Goal: Task Accomplishment & Management: Manage account settings

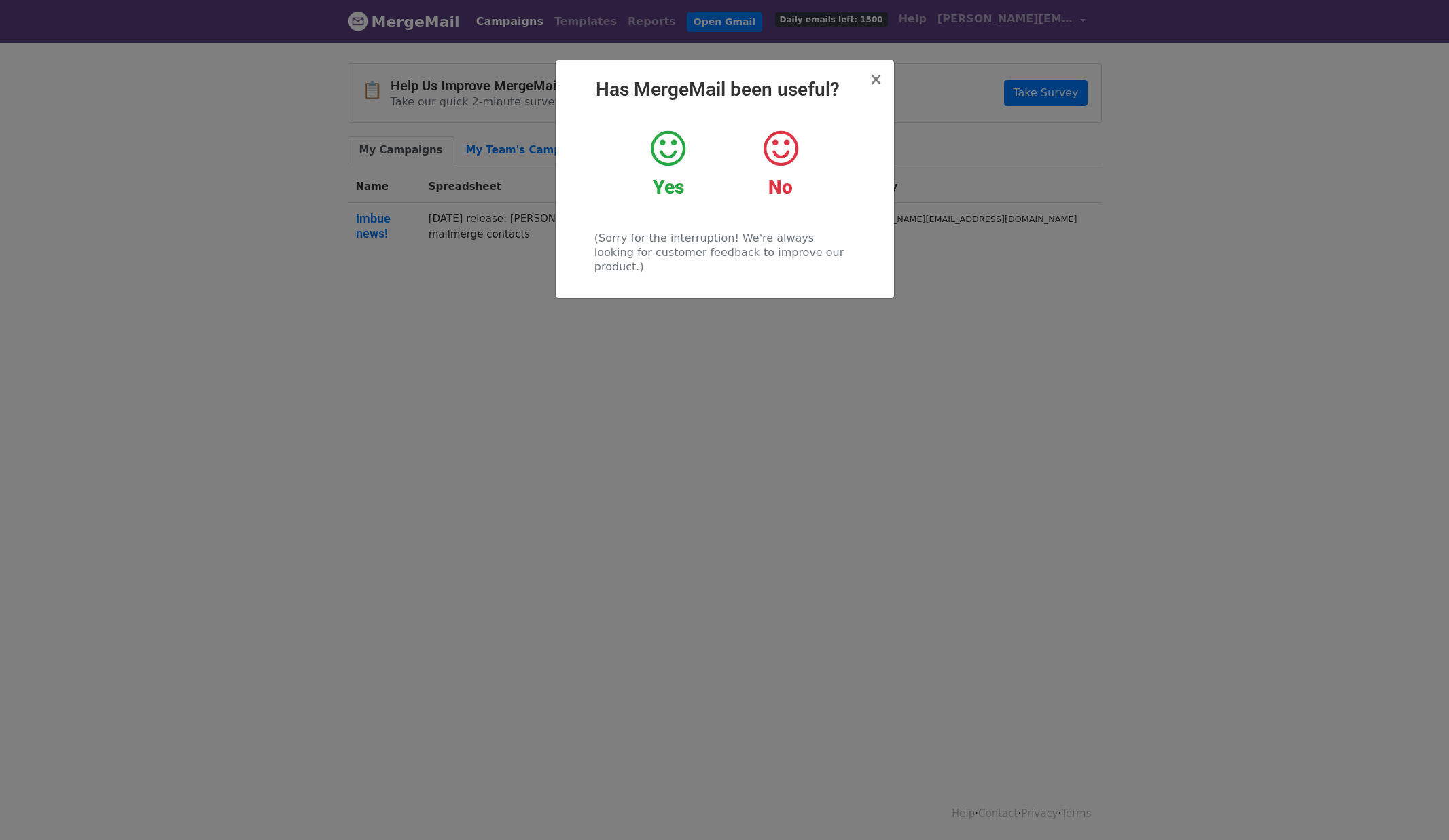
click at [870, 79] on h2 "Has MergeMail been useful?" at bounding box center [725, 89] width 317 height 23
click at [878, 80] on span "×" at bounding box center [875, 79] width 13 height 19
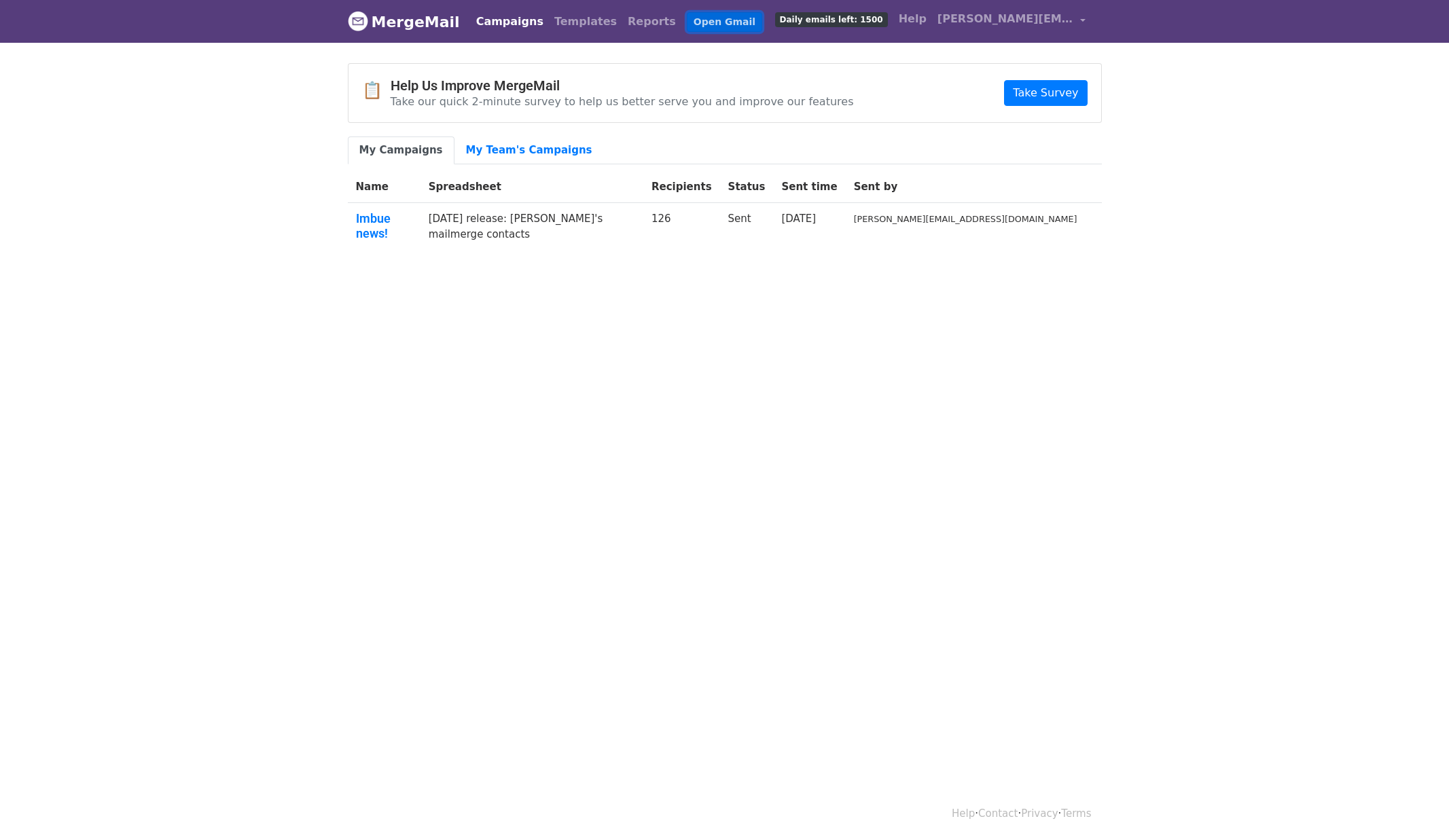
click at [687, 20] on link "Open Gmail" at bounding box center [724, 22] width 76 height 19
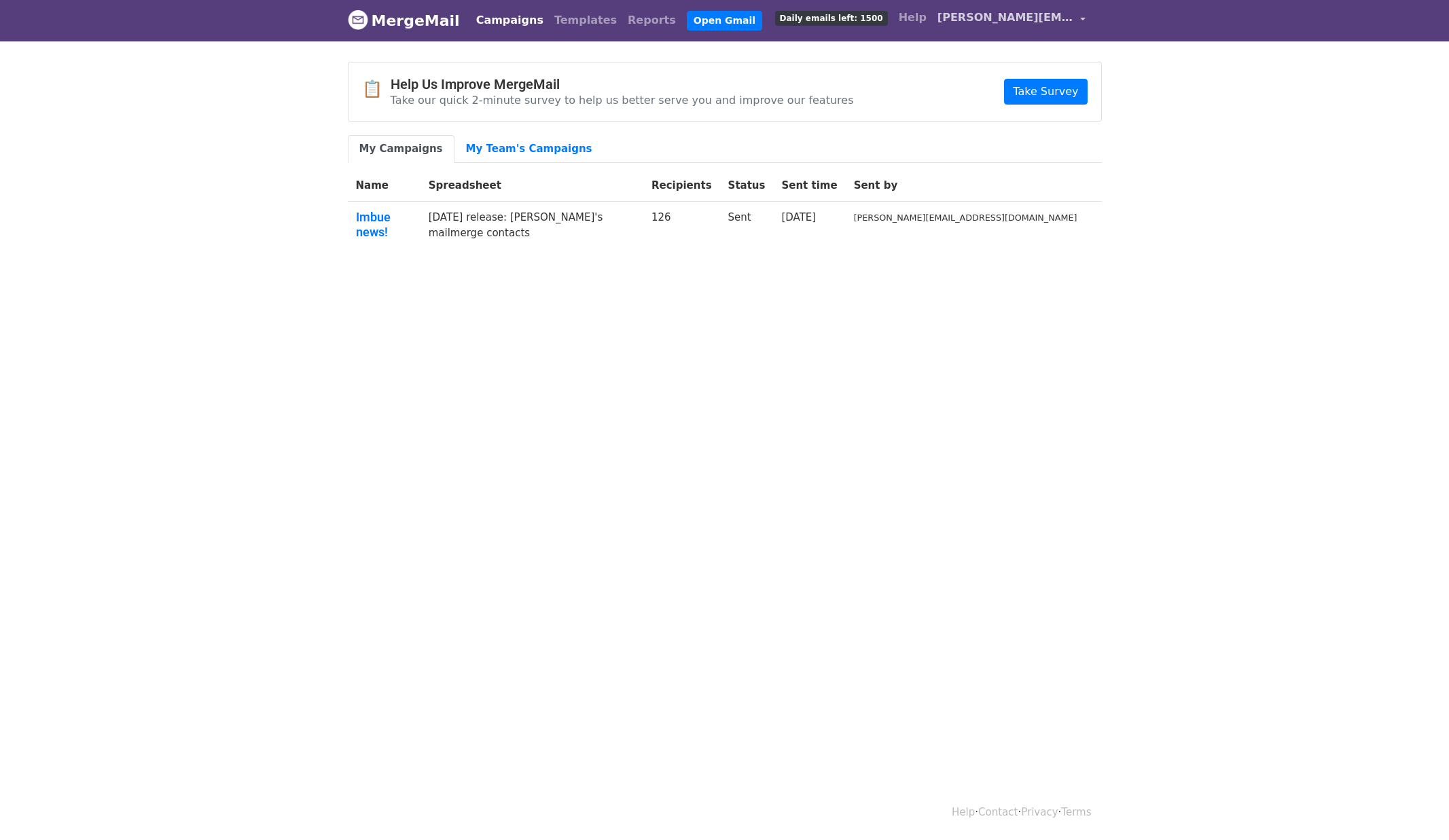
click at [1071, 18] on span "[PERSON_NAME][EMAIL_ADDRESS][DOMAIN_NAME]" at bounding box center [1005, 18] width 136 height 16
click at [1003, 53] on link "Account" at bounding box center [1017, 53] width 147 height 22
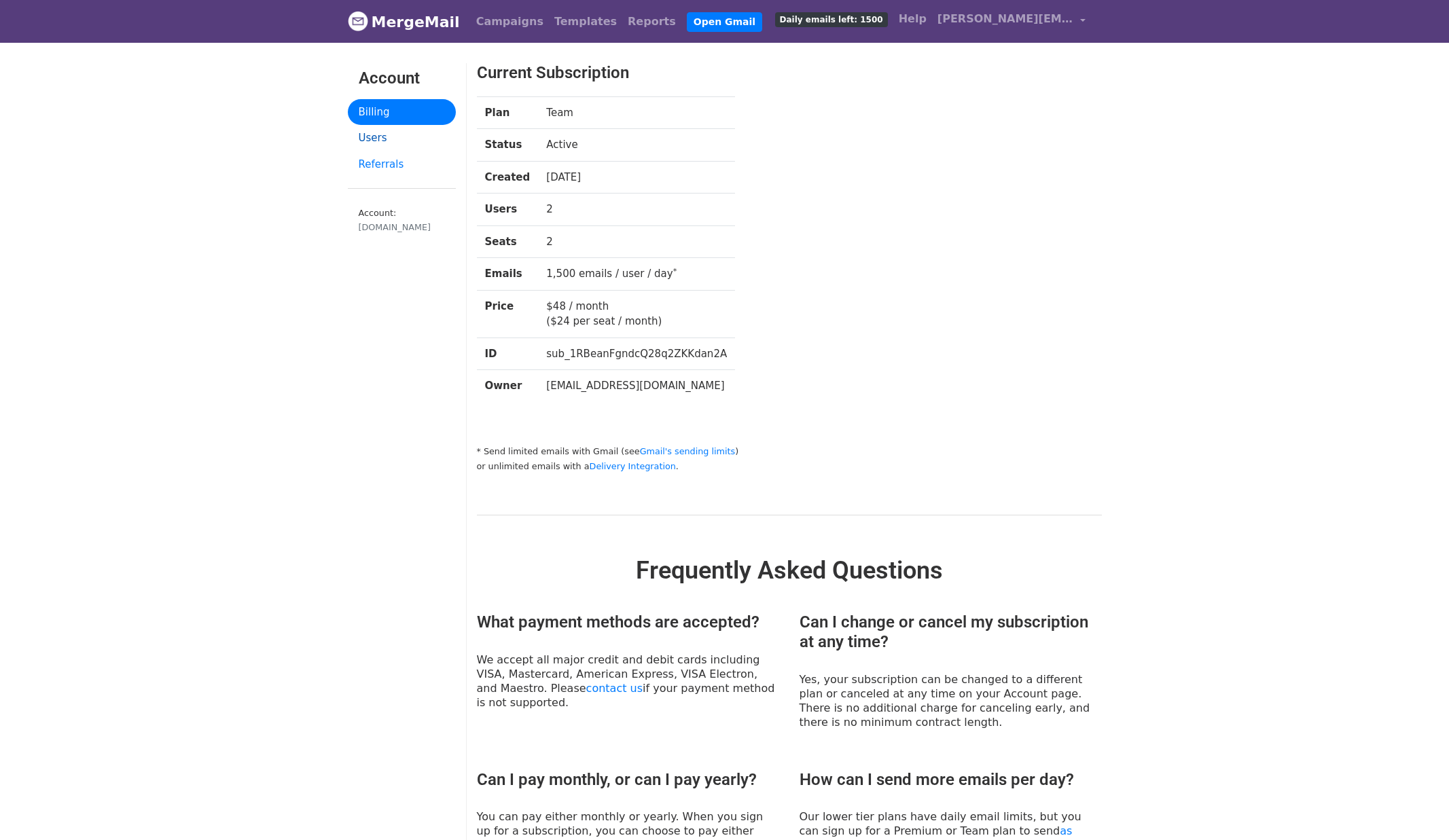
click at [373, 135] on link "Users" at bounding box center [402, 138] width 108 height 26
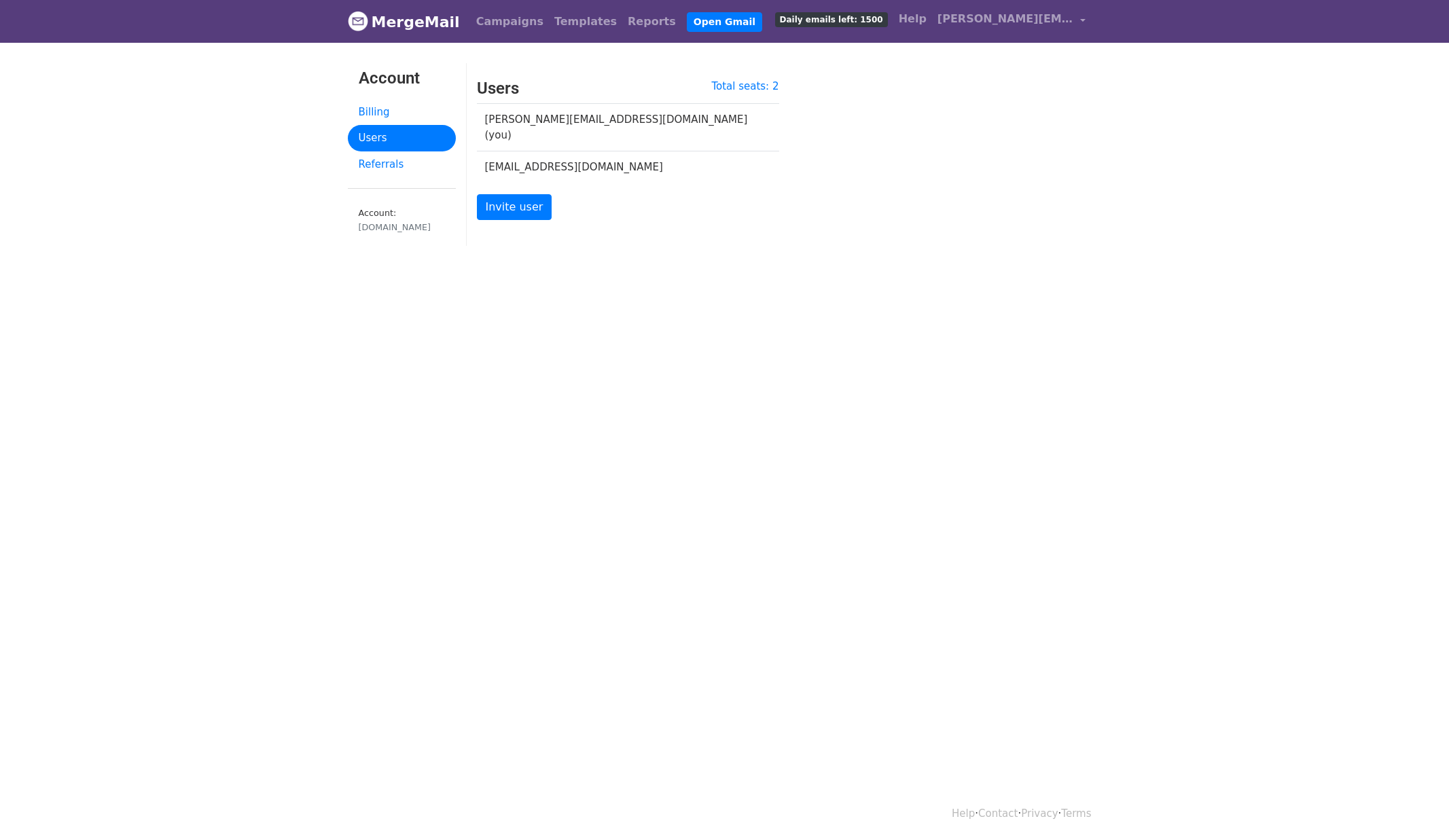
click at [553, 152] on td "[EMAIL_ADDRESS][DOMAIN_NAME]" at bounding box center [620, 167] width 286 height 32
click at [517, 157] on td "kanjun@imbue.com" at bounding box center [620, 167] width 286 height 32
click at [558, 119] on td "josh@imbue.com (you)" at bounding box center [620, 128] width 286 height 48
click at [589, 118] on td "josh@imbue.com (you)" at bounding box center [620, 128] width 286 height 48
click at [496, 23] on link "Campaigns" at bounding box center [510, 22] width 78 height 27
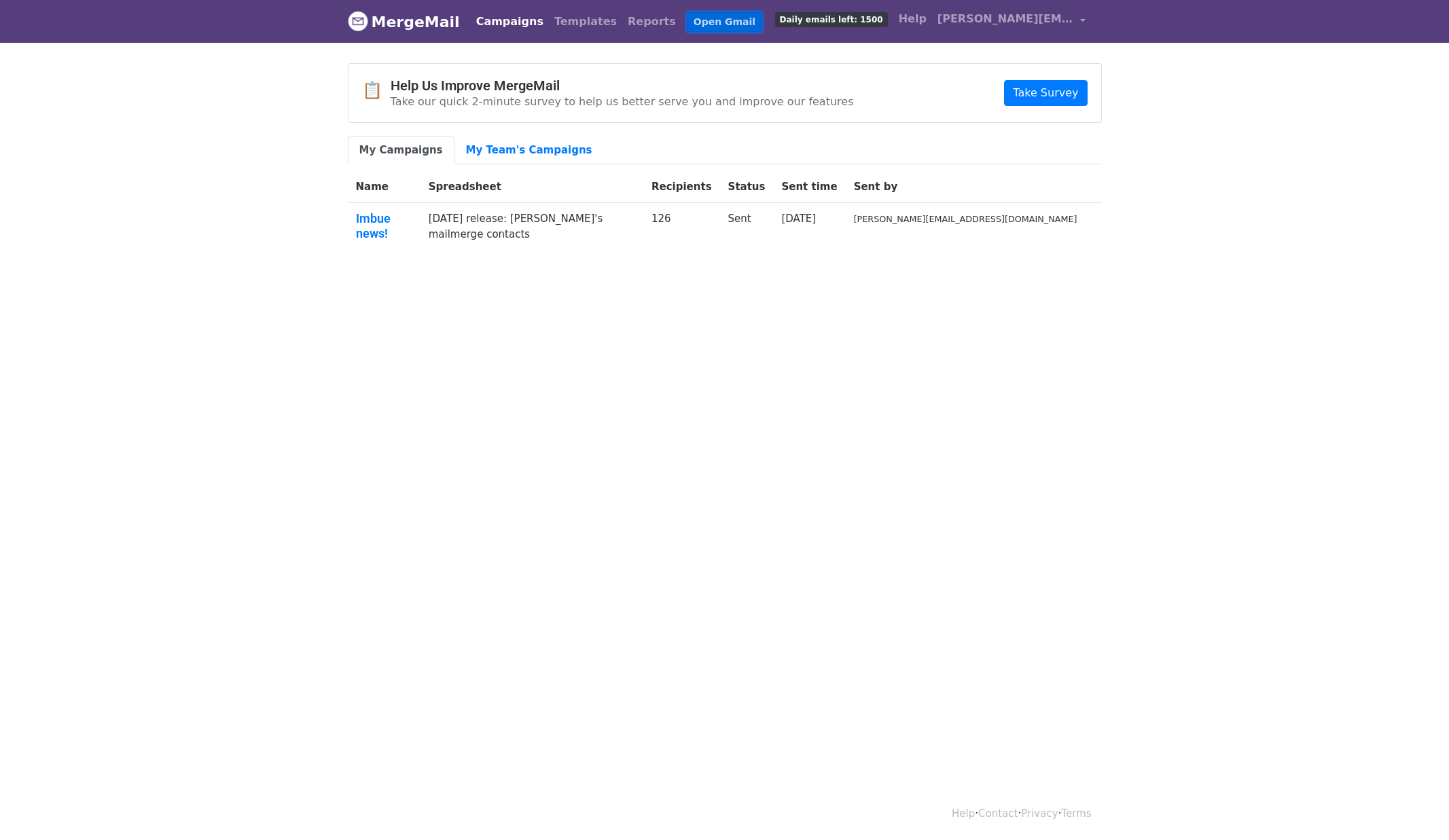
click at [687, 20] on link "Open Gmail" at bounding box center [724, 22] width 76 height 19
click at [1079, 19] on link "[PERSON_NAME][EMAIL_ADDRESS][DOMAIN_NAME]" at bounding box center [1012, 21] width 159 height 32
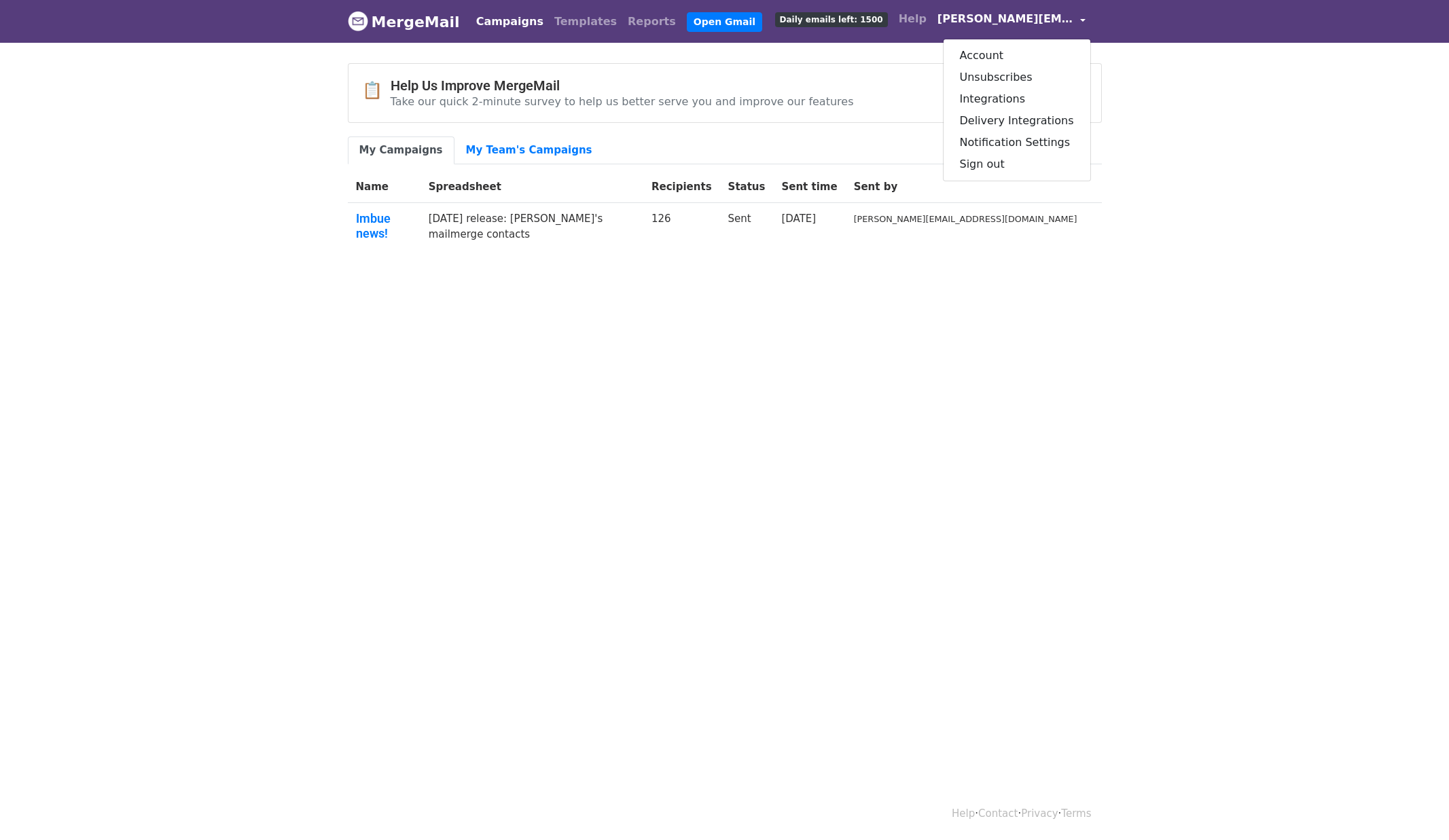
click at [1078, 19] on link "[PERSON_NAME][EMAIL_ADDRESS][DOMAIN_NAME]" at bounding box center [1012, 21] width 159 height 32
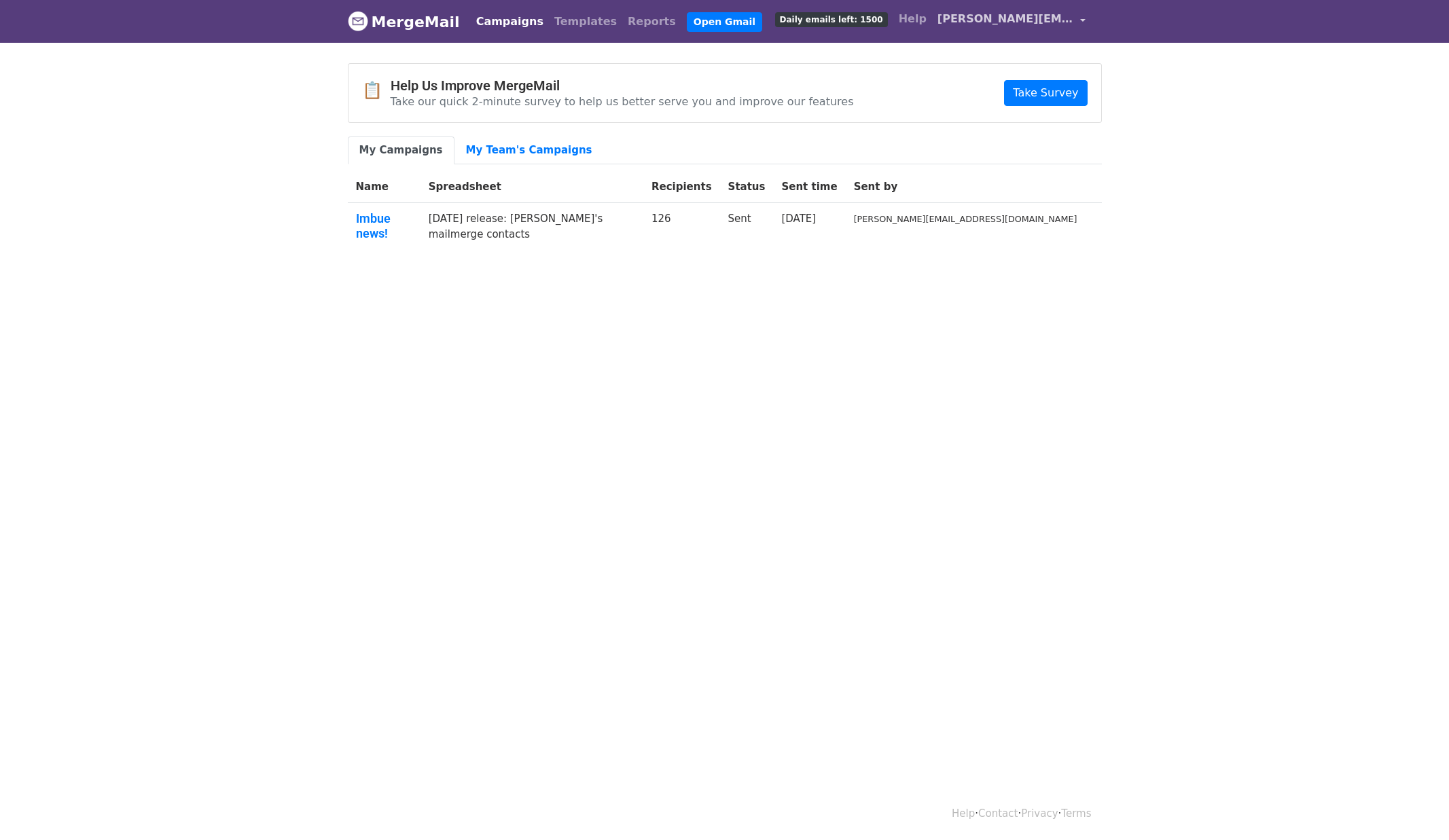
click at [1078, 19] on link "[PERSON_NAME][EMAIL_ADDRESS][DOMAIN_NAME]" at bounding box center [1012, 21] width 159 height 32
click at [499, 147] on link "My Team's Campaigns" at bounding box center [529, 150] width 150 height 28
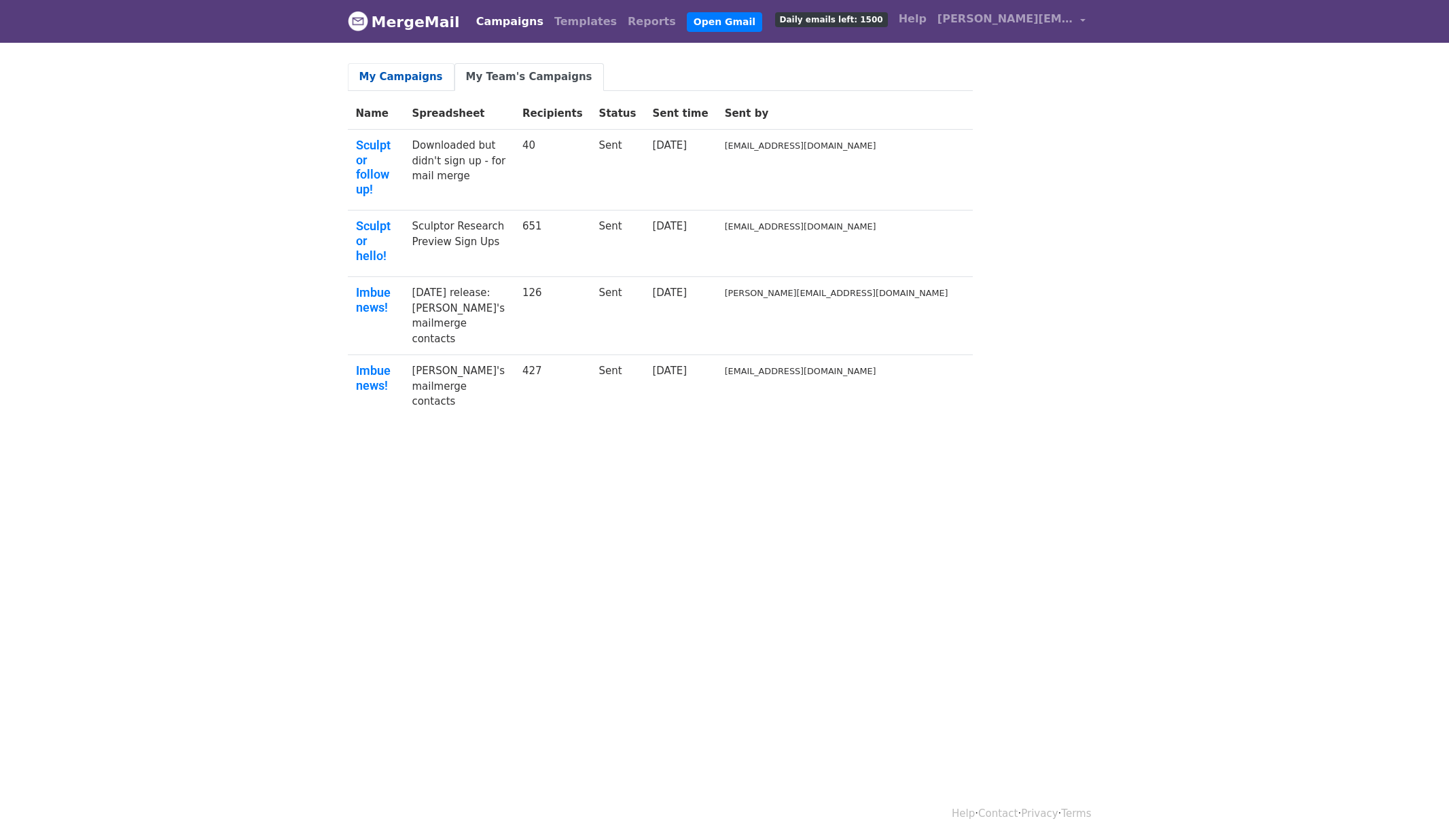
click at [407, 73] on link "My Campaigns" at bounding box center [401, 76] width 106 height 28
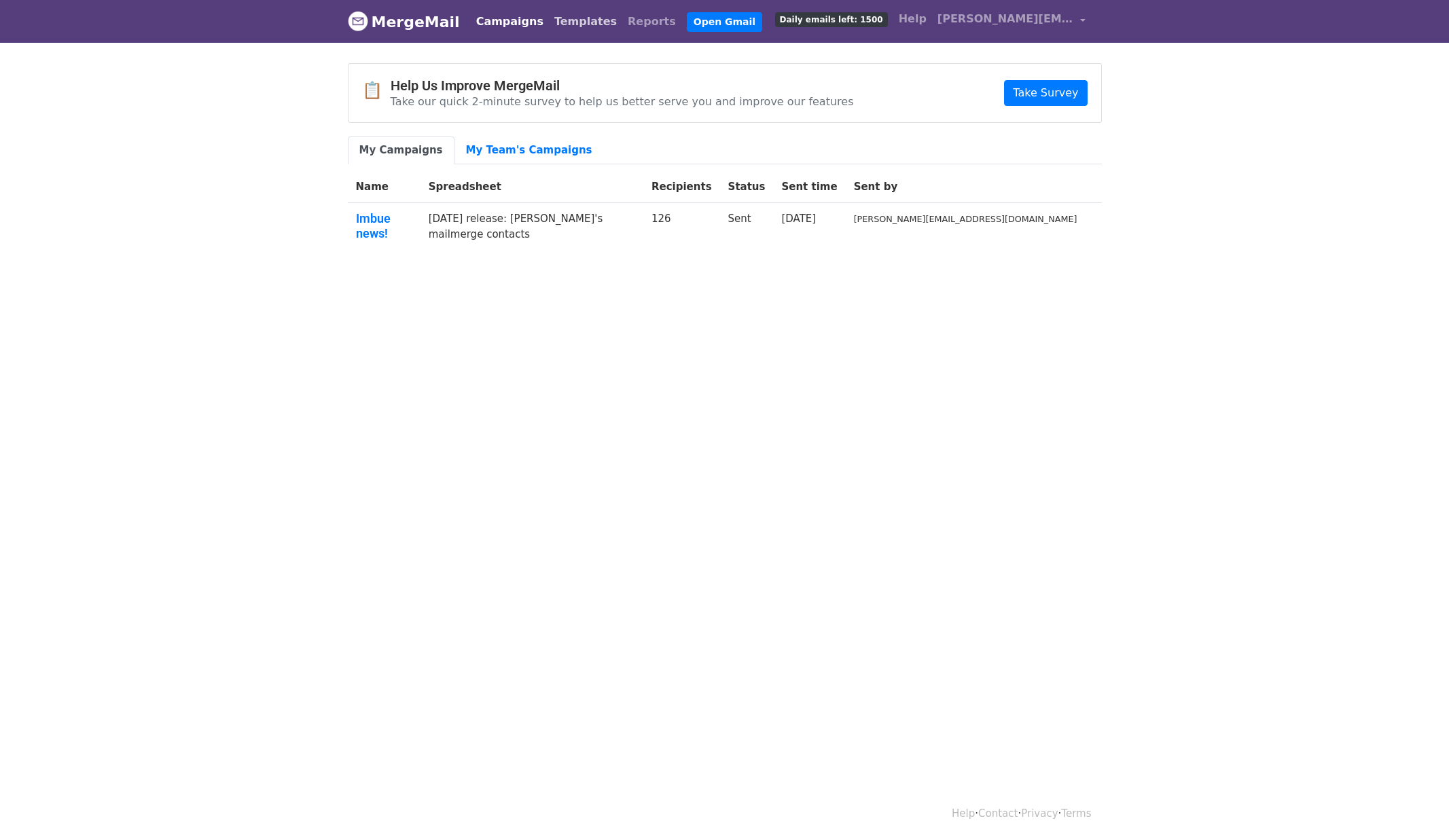
click at [558, 21] on link "Templates" at bounding box center [586, 22] width 73 height 27
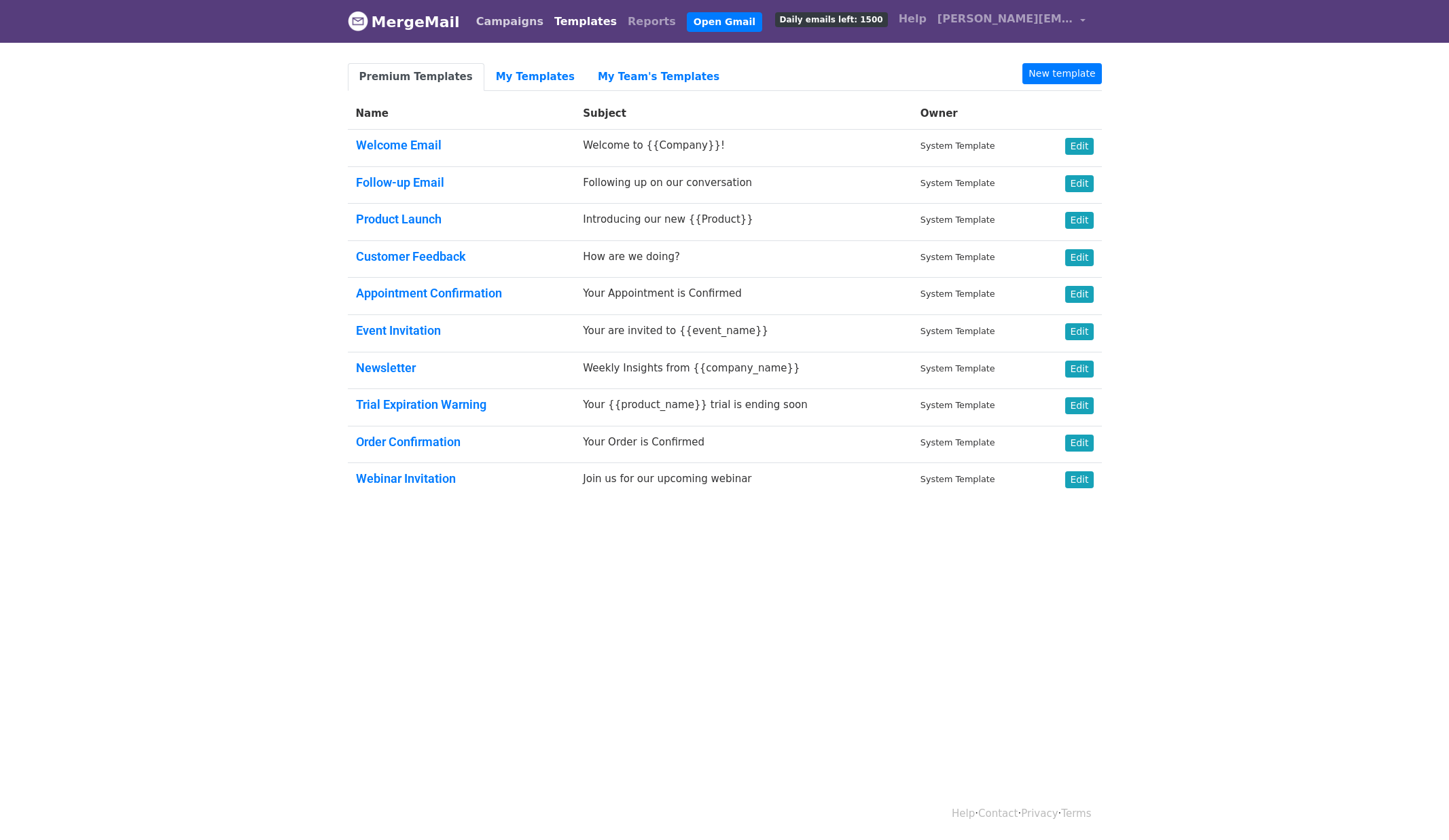
click at [476, 21] on link "Campaigns" at bounding box center [510, 22] width 78 height 27
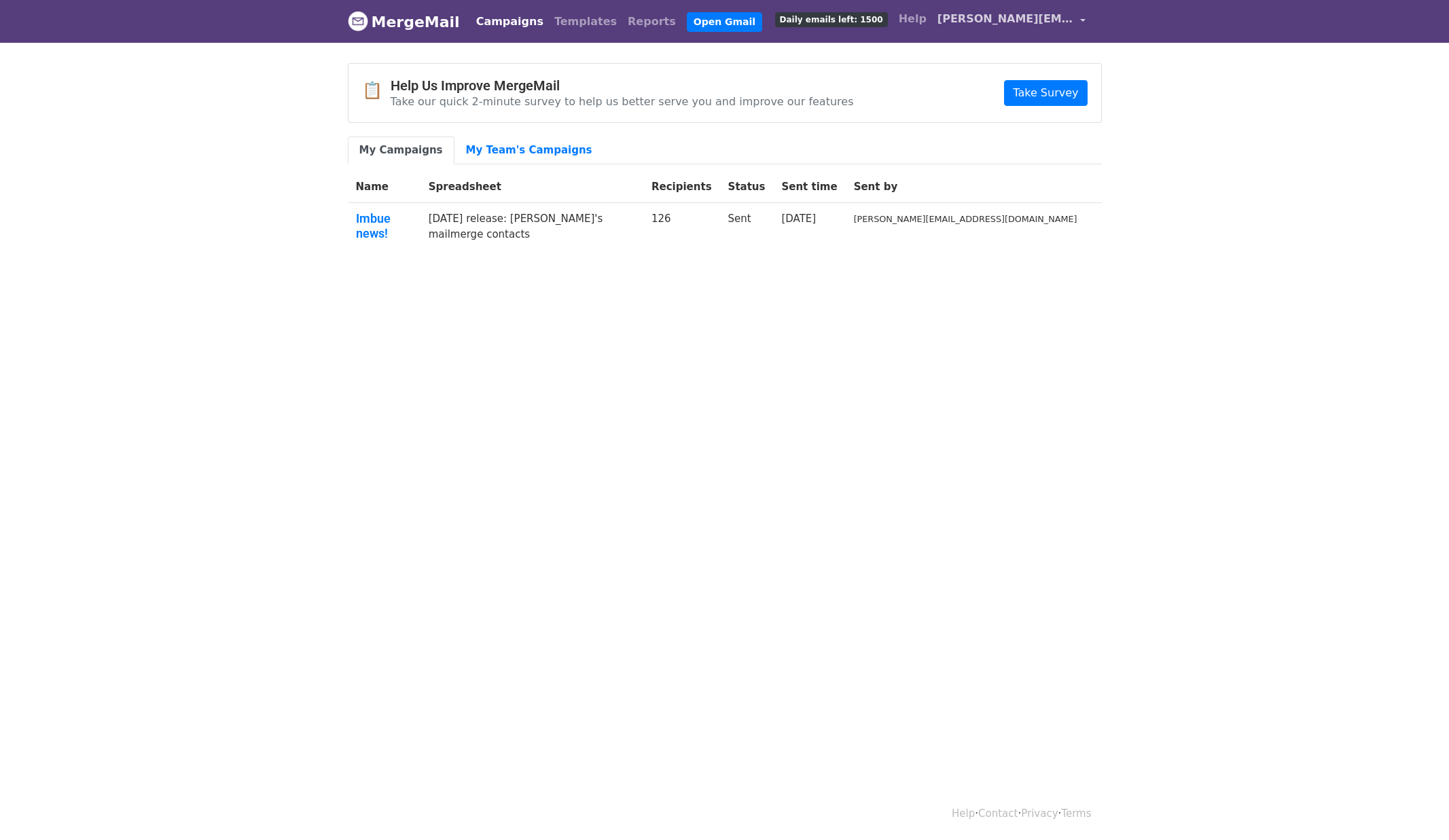
scroll to position [2, 0]
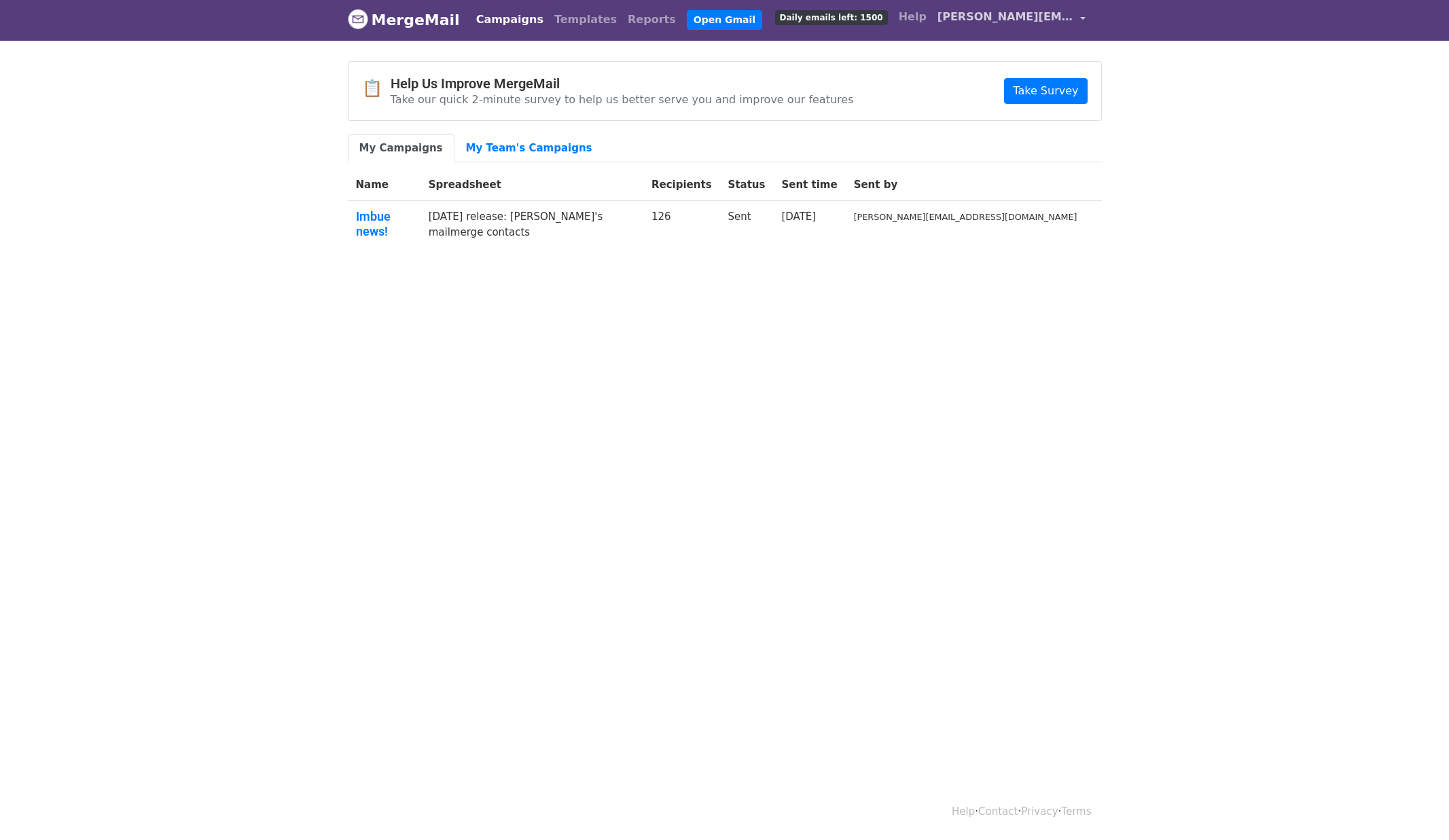
click at [1082, 17] on link "[PERSON_NAME][EMAIL_ADDRESS][DOMAIN_NAME]" at bounding box center [1012, 19] width 159 height 32
click at [806, 321] on html "MergeMail Campaigns Templates Reports Open Gmail Daily emails left: 1500 Help j…" at bounding box center [724, 418] width 1449 height 840
click at [1083, 15] on link "[PERSON_NAME][EMAIL_ADDRESS][DOMAIN_NAME]" at bounding box center [1012, 19] width 159 height 32
click at [1173, 126] on body "MergeMail Campaigns Templates Reports Open Gmail Daily emails left: 1500 Help j…" at bounding box center [724, 157] width 1449 height 319
click at [1084, 18] on link "[PERSON_NAME][EMAIL_ADDRESS][DOMAIN_NAME]" at bounding box center [1012, 19] width 159 height 32
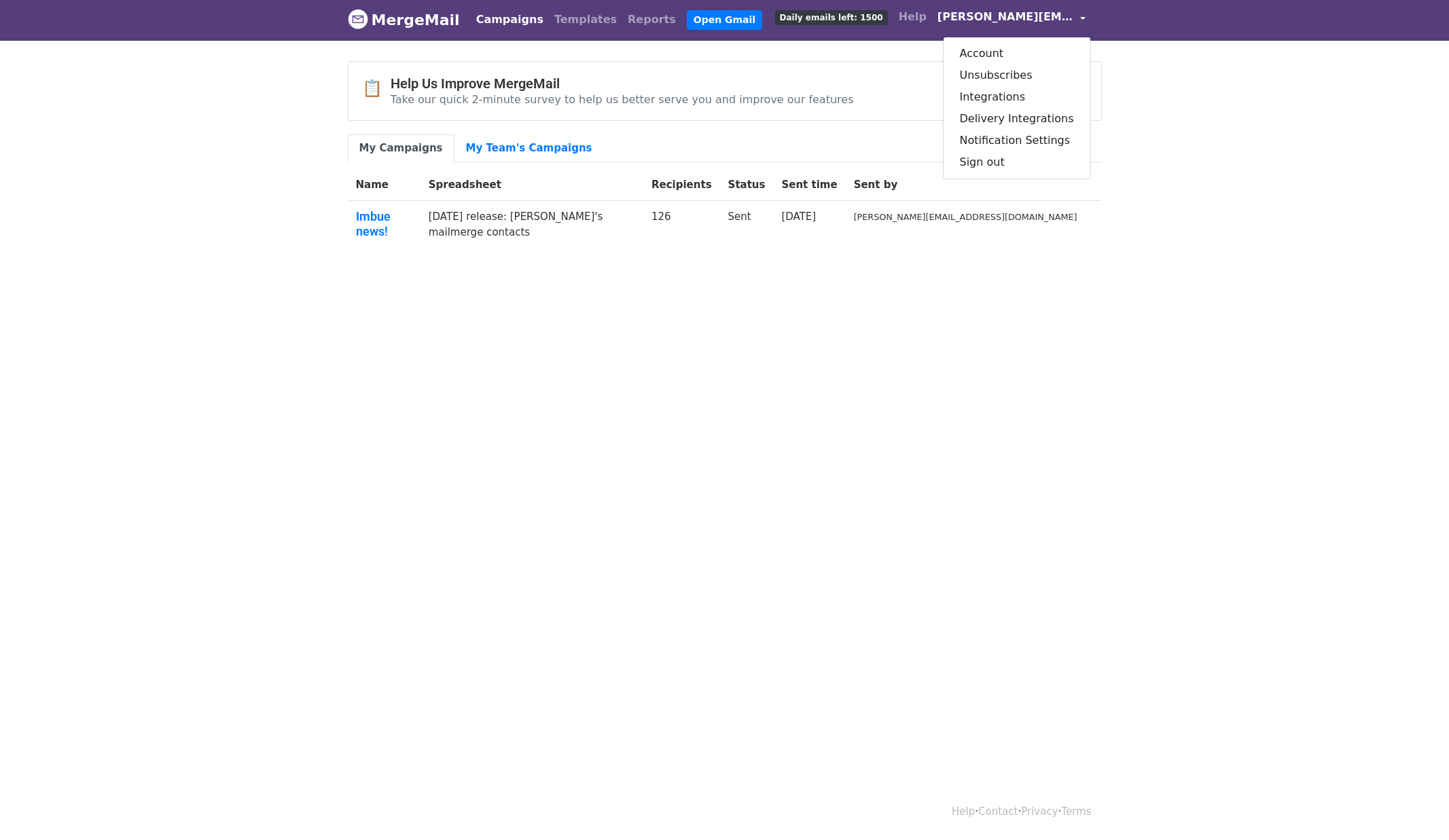
click at [751, 144] on ul "My Campaigns My Team's Campaigns" at bounding box center [725, 148] width 754 height 28
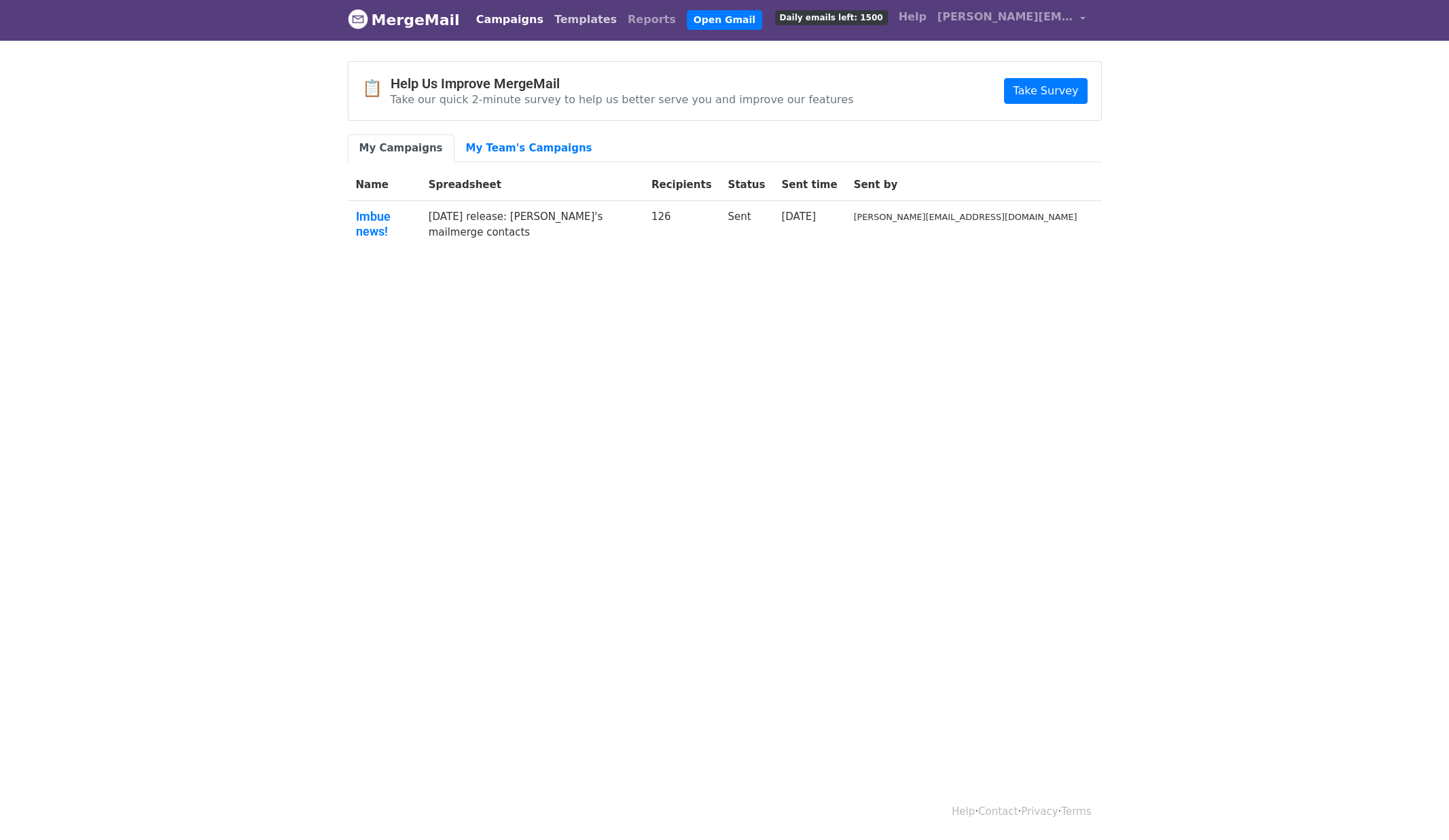
click at [562, 18] on link "Templates" at bounding box center [586, 19] width 73 height 27
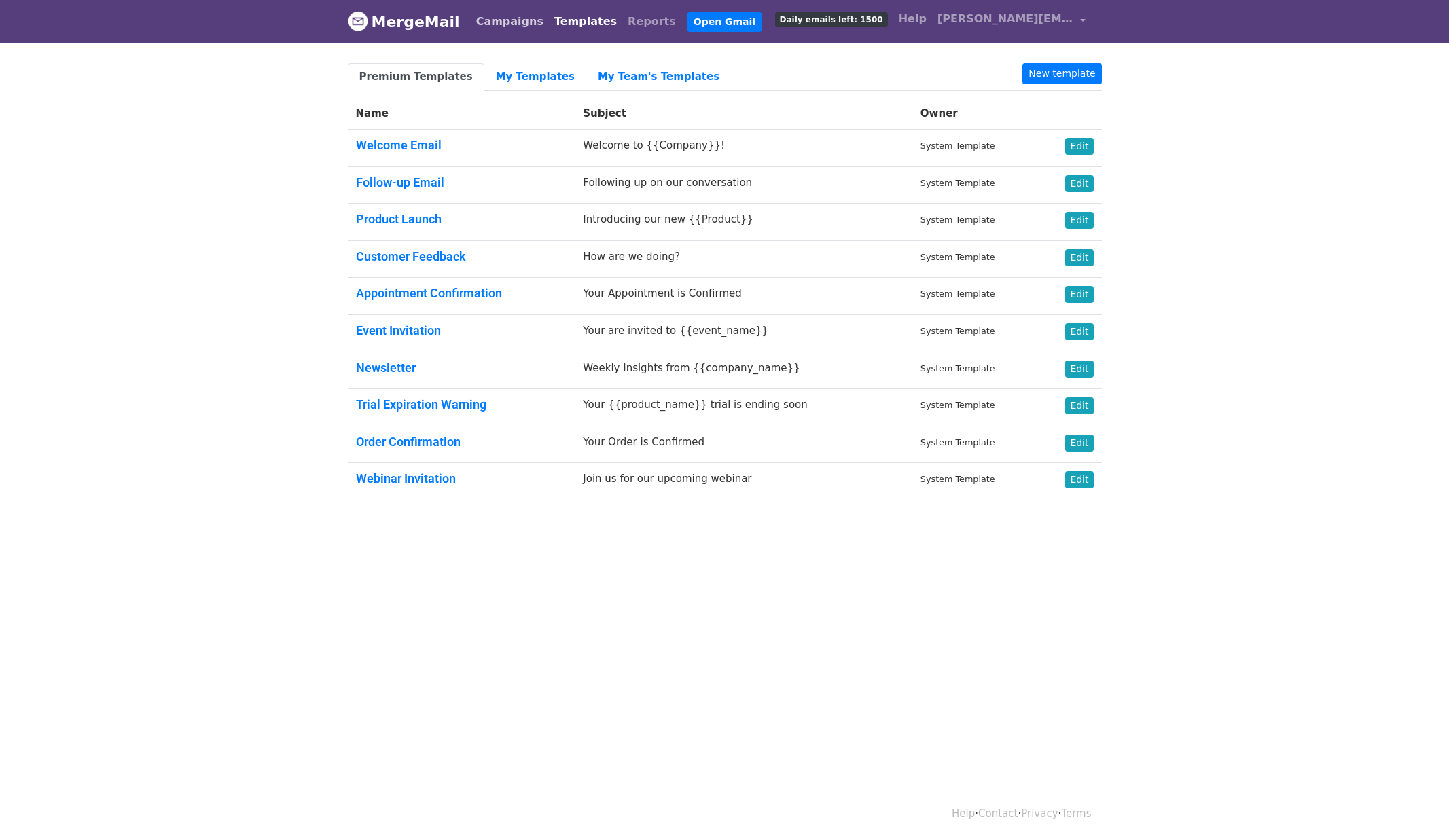
click at [493, 19] on link "Campaigns" at bounding box center [510, 22] width 78 height 27
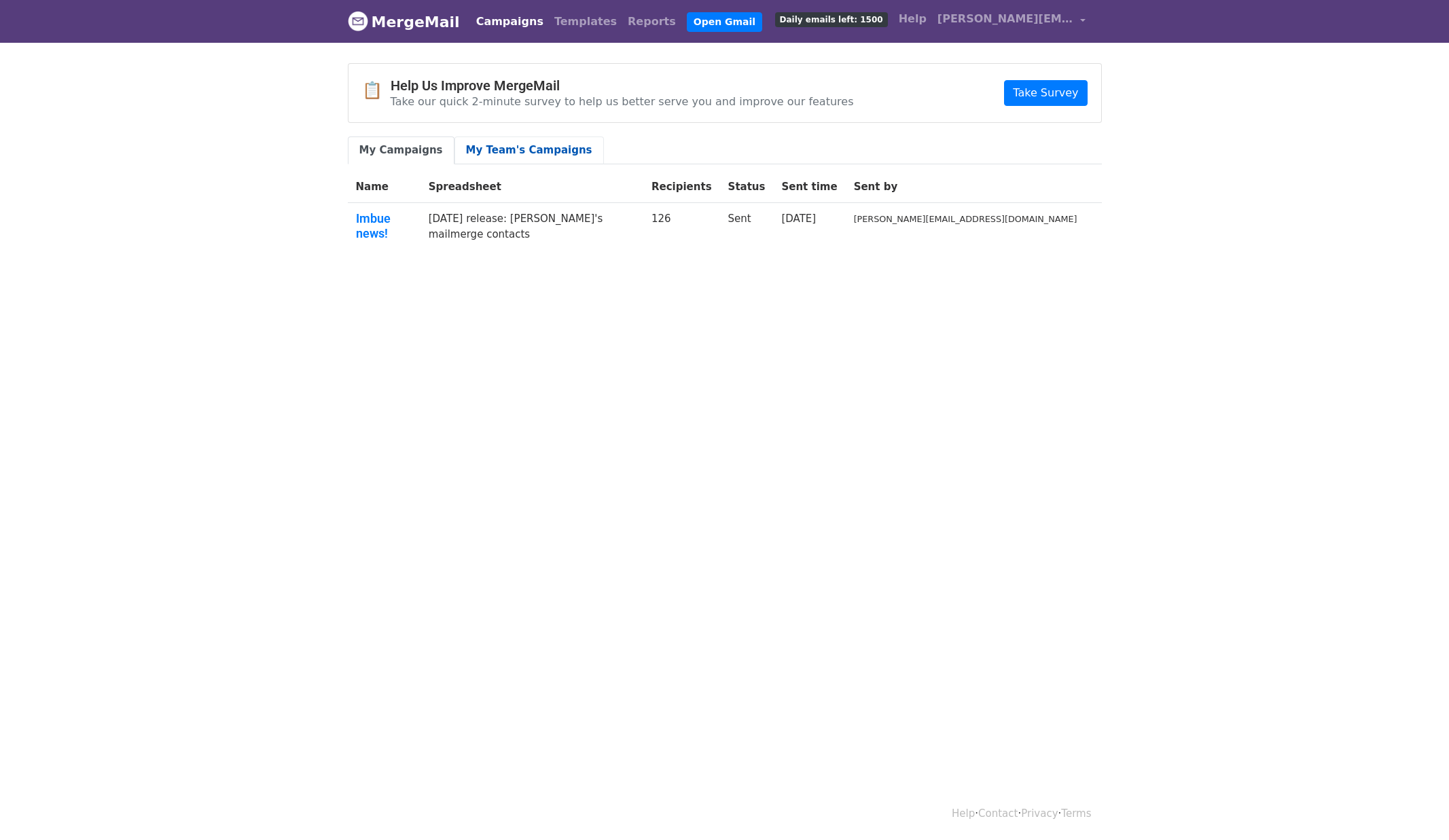
click at [538, 155] on link "My Team's Campaigns" at bounding box center [529, 150] width 150 height 28
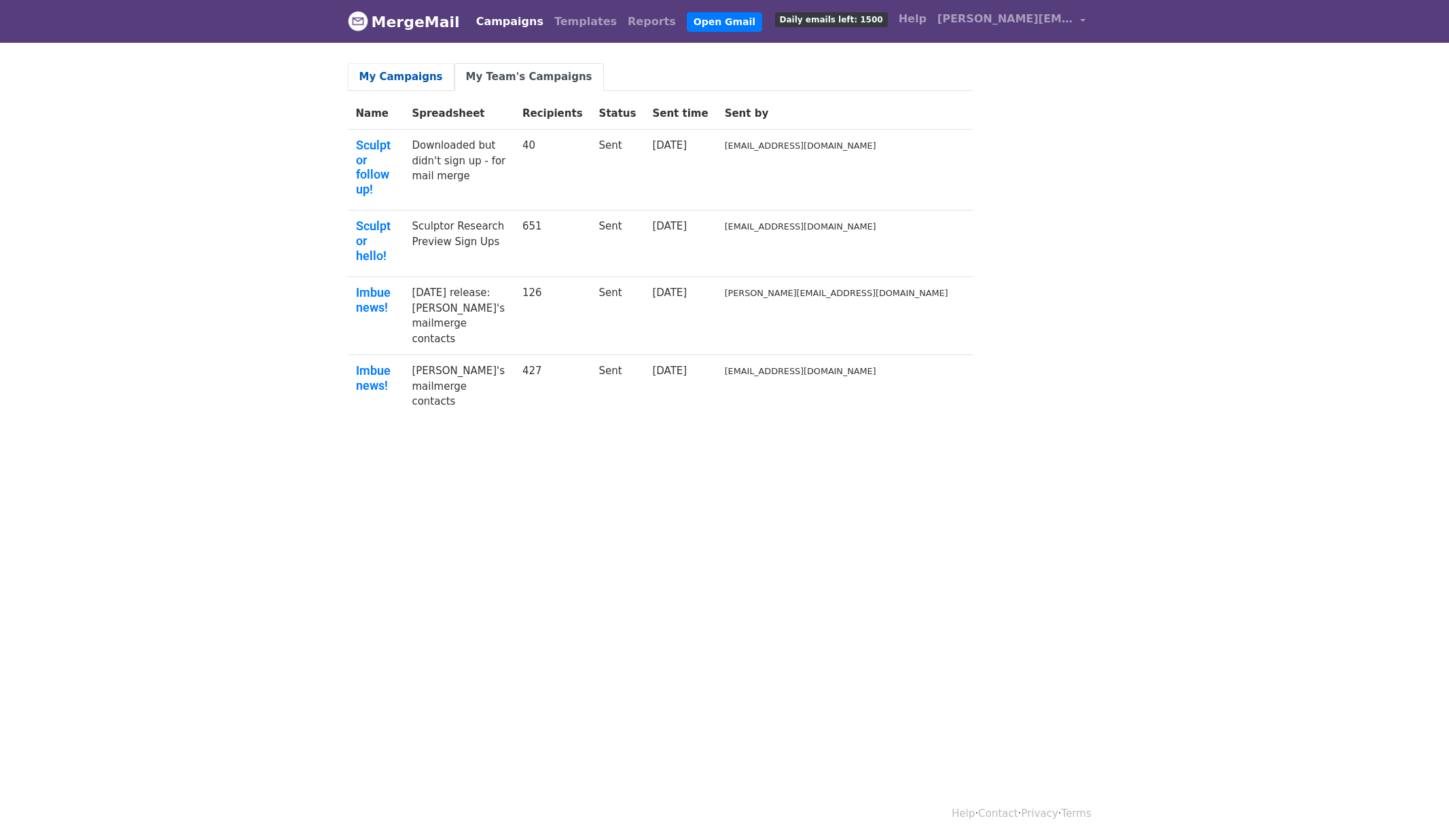
click at [386, 78] on link "My Campaigns" at bounding box center [401, 76] width 106 height 28
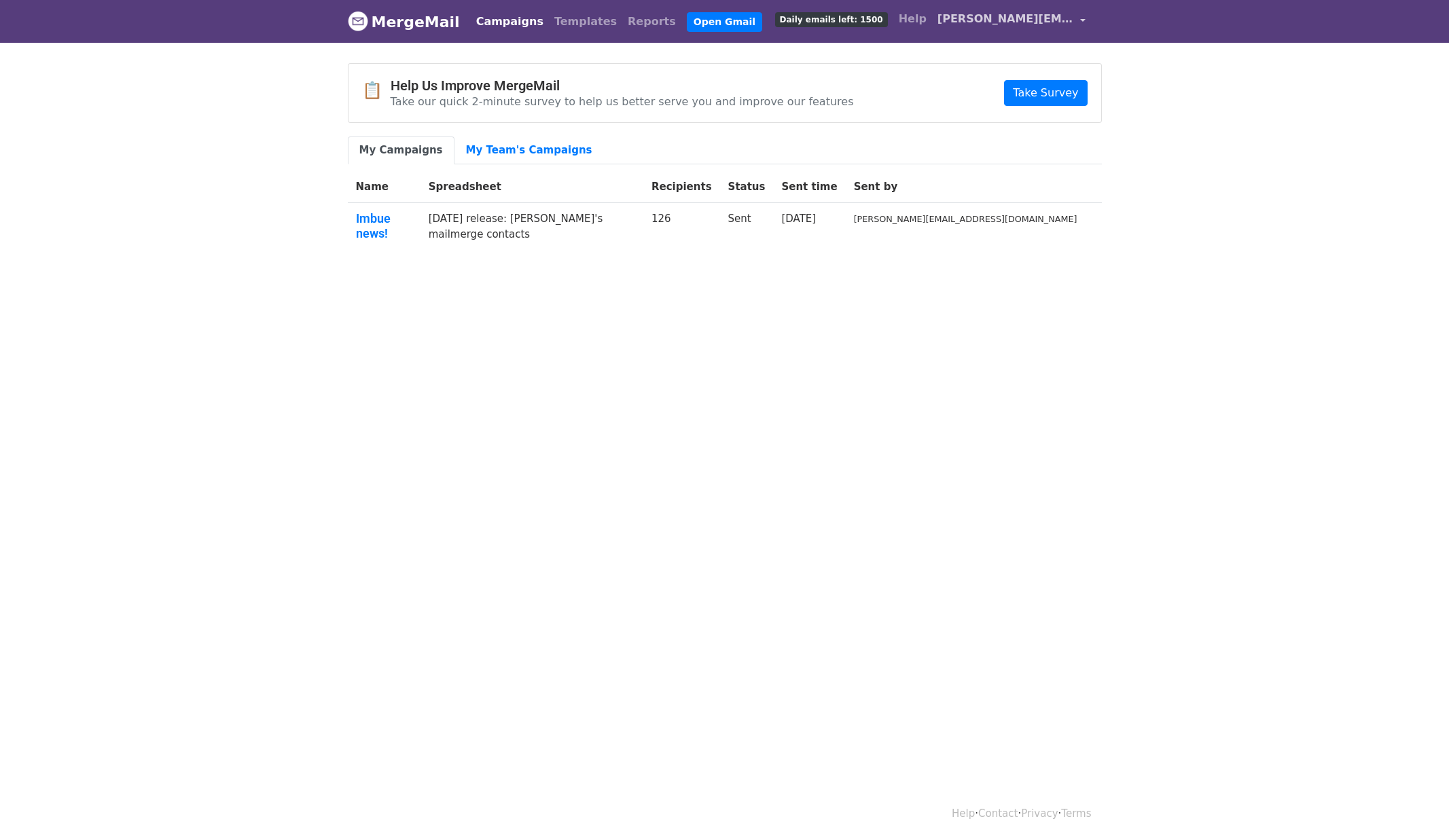
click at [1081, 19] on link "[PERSON_NAME][EMAIL_ADDRESS][DOMAIN_NAME]" at bounding box center [1012, 21] width 159 height 32
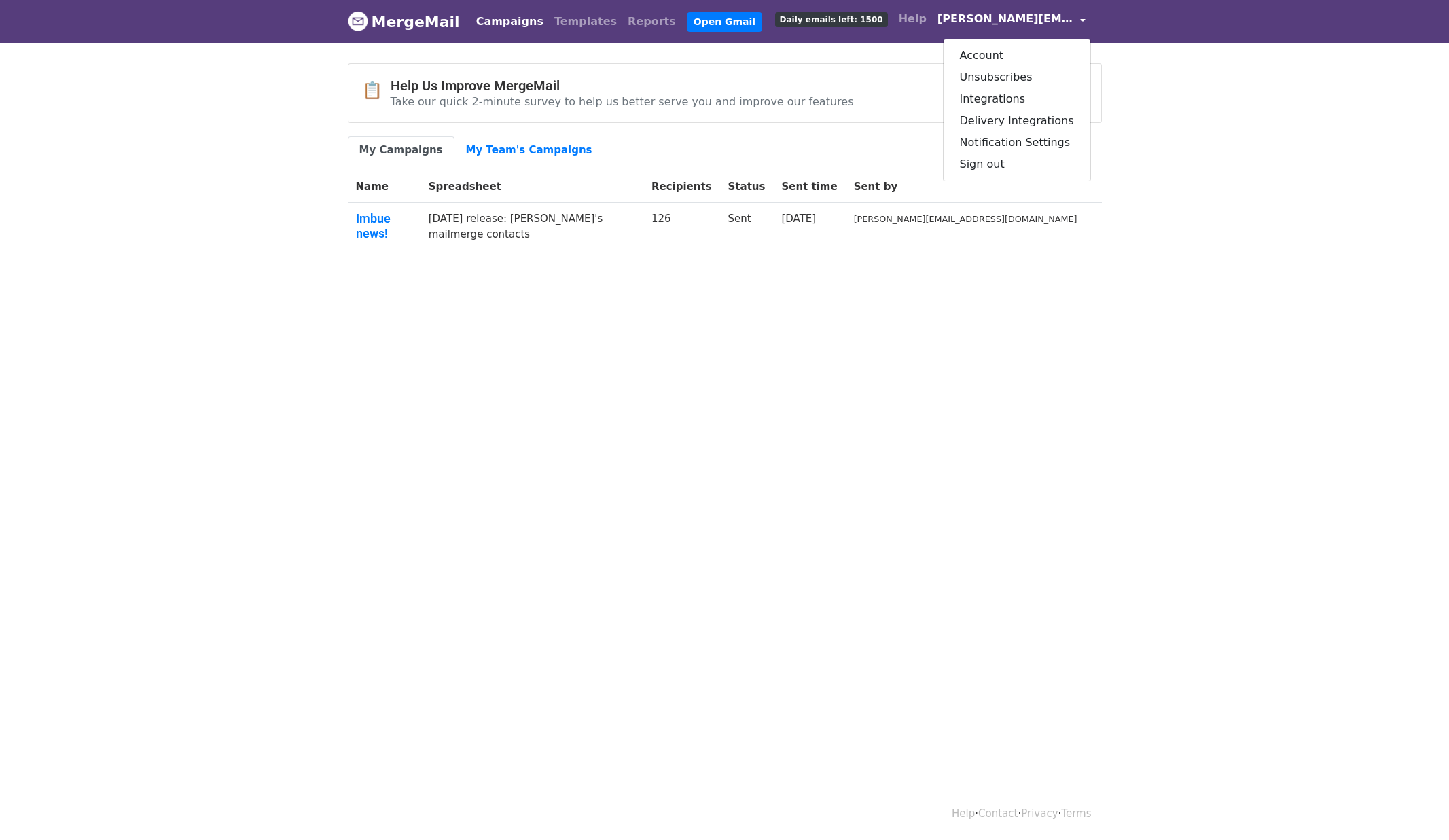
click at [1325, 207] on body "MergeMail Campaigns Templates Reports Open Gmail Daily emails left: 1500 Help j…" at bounding box center [724, 159] width 1449 height 319
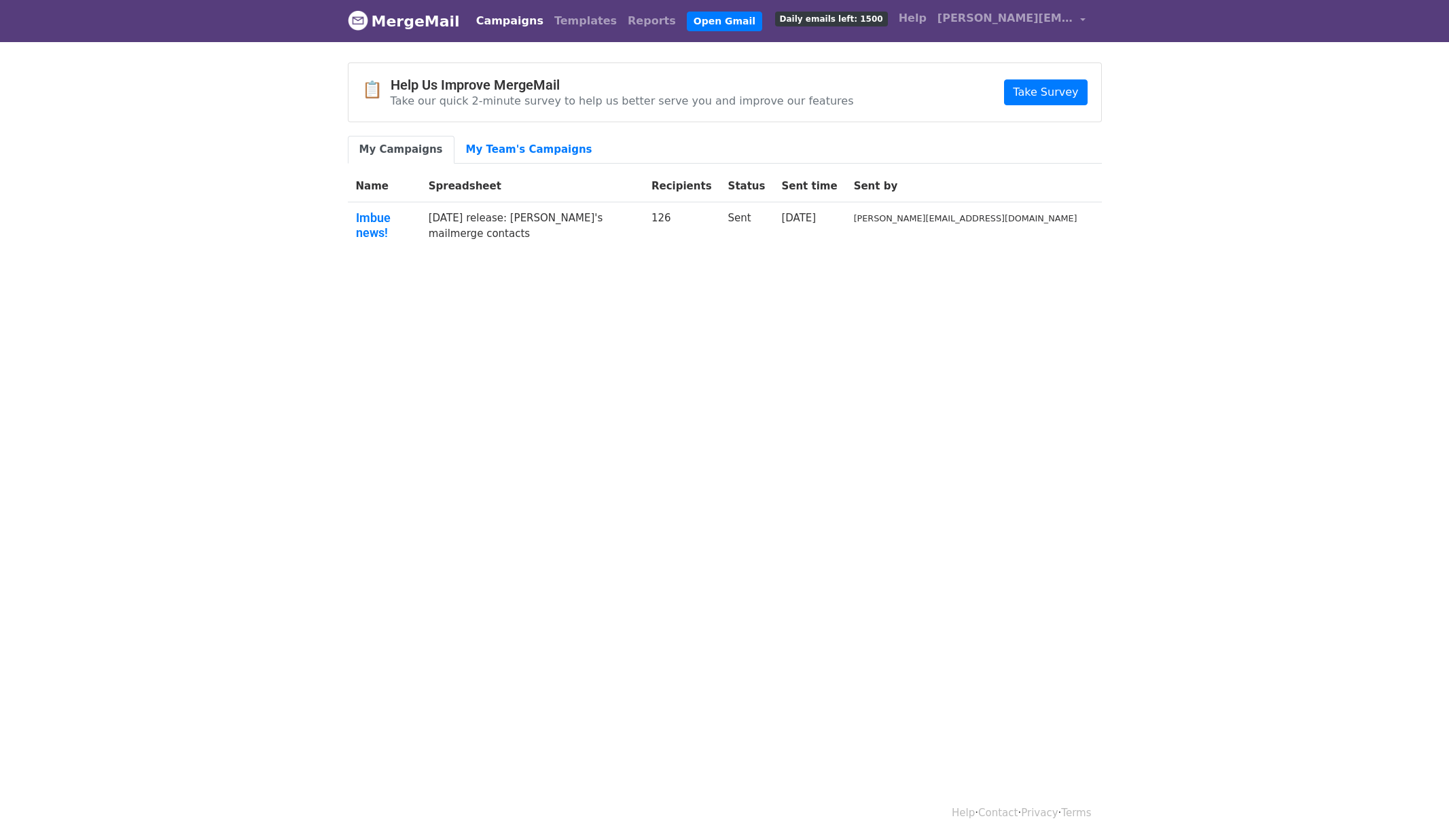
scroll to position [2, 0]
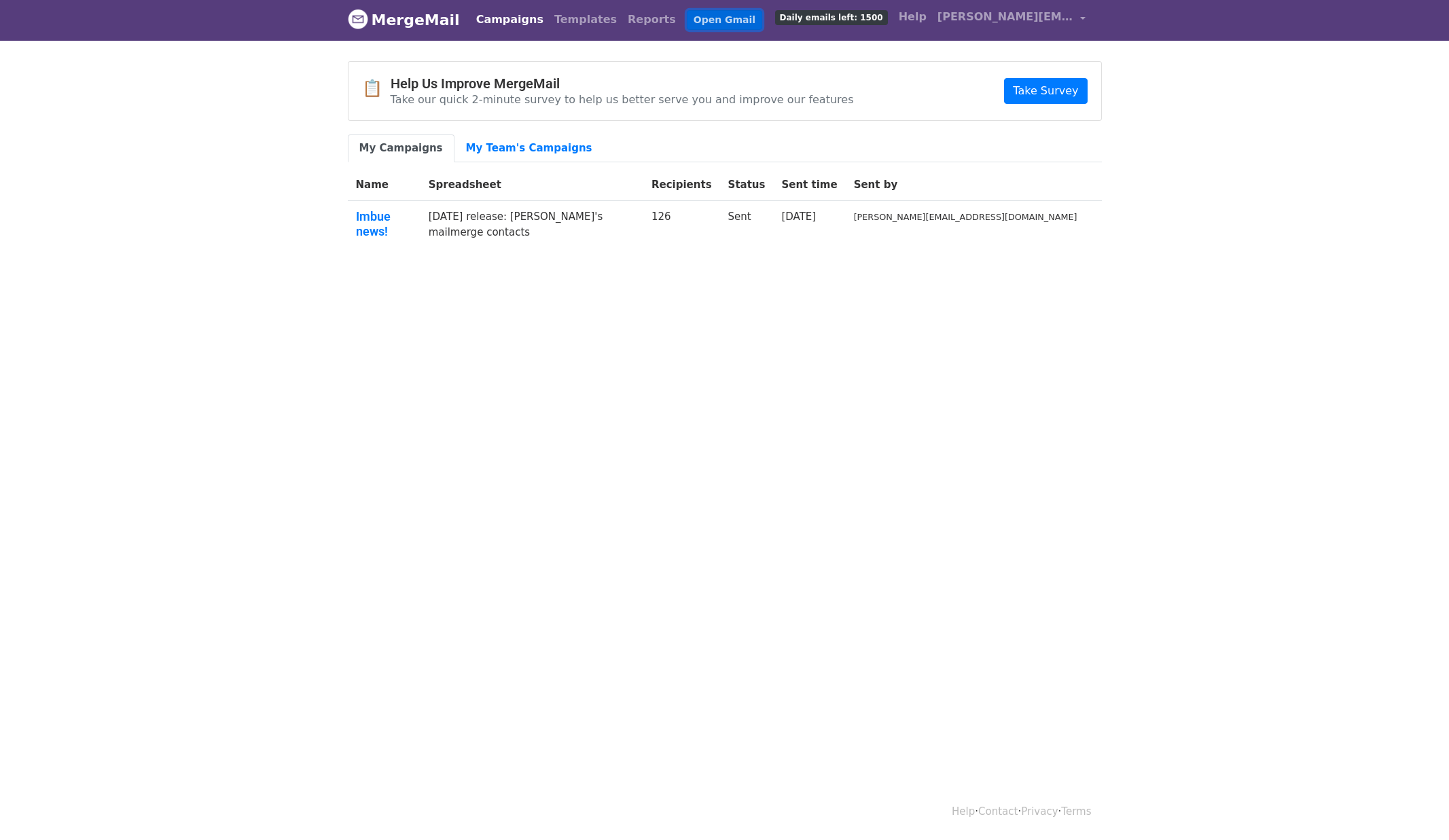
click at [687, 17] on link "Open Gmail" at bounding box center [724, 20] width 76 height 19
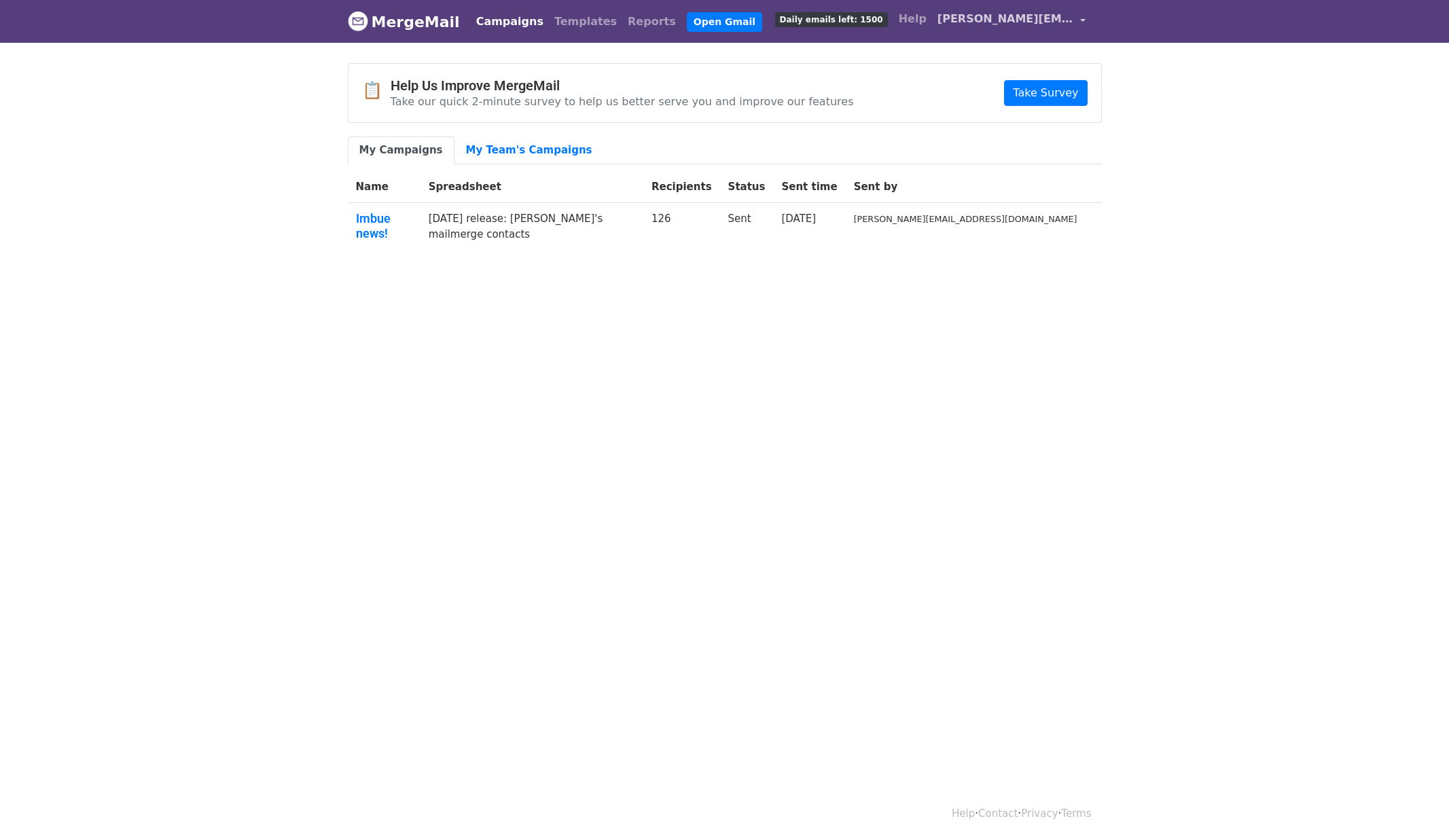
click at [1082, 16] on link "[PERSON_NAME][EMAIL_ADDRESS][DOMAIN_NAME]" at bounding box center [1012, 21] width 159 height 32
click at [1015, 50] on link "Account" at bounding box center [1017, 55] width 147 height 22
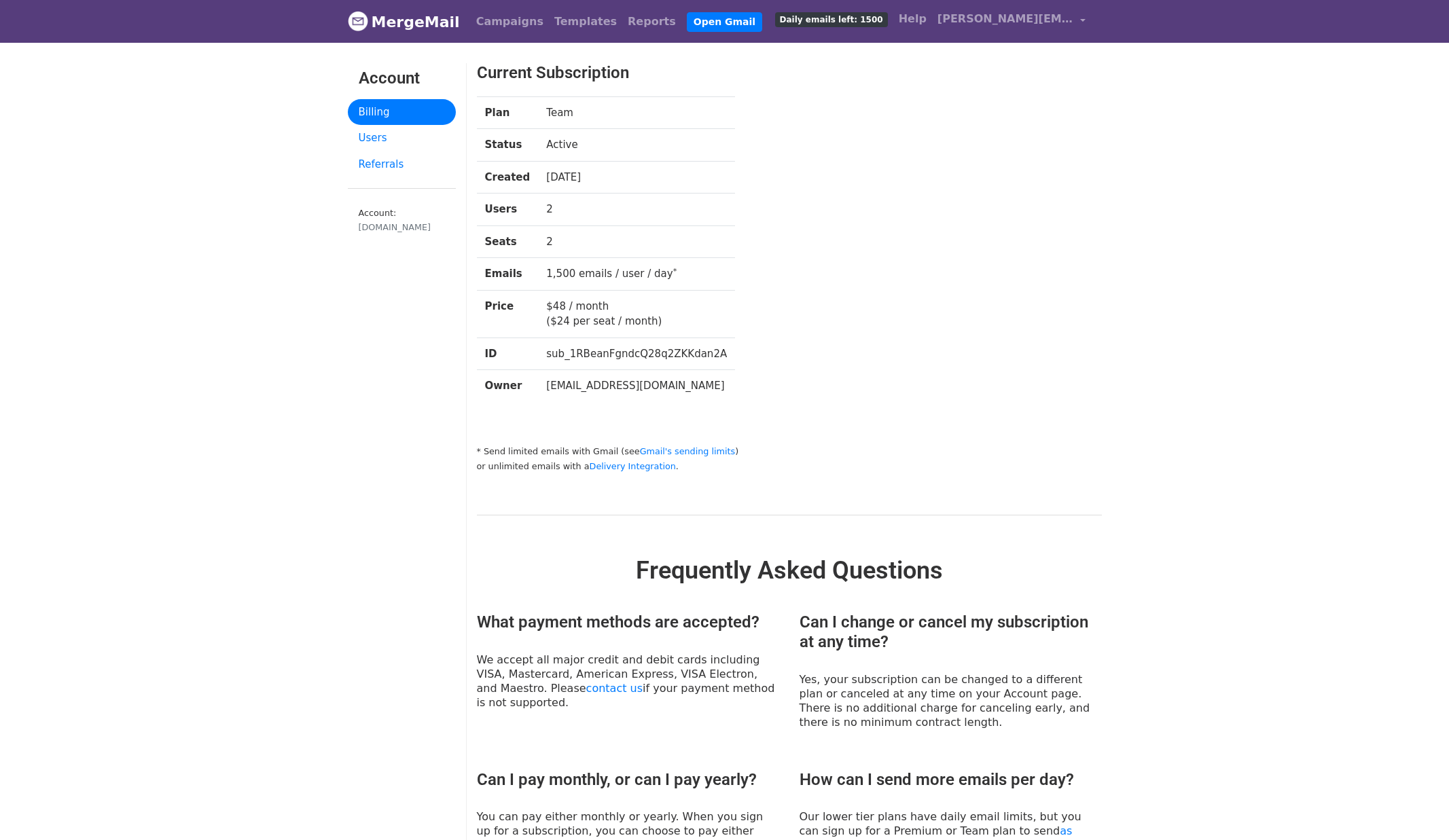
click at [413, 25] on link "MergeMail" at bounding box center [404, 22] width 112 height 28
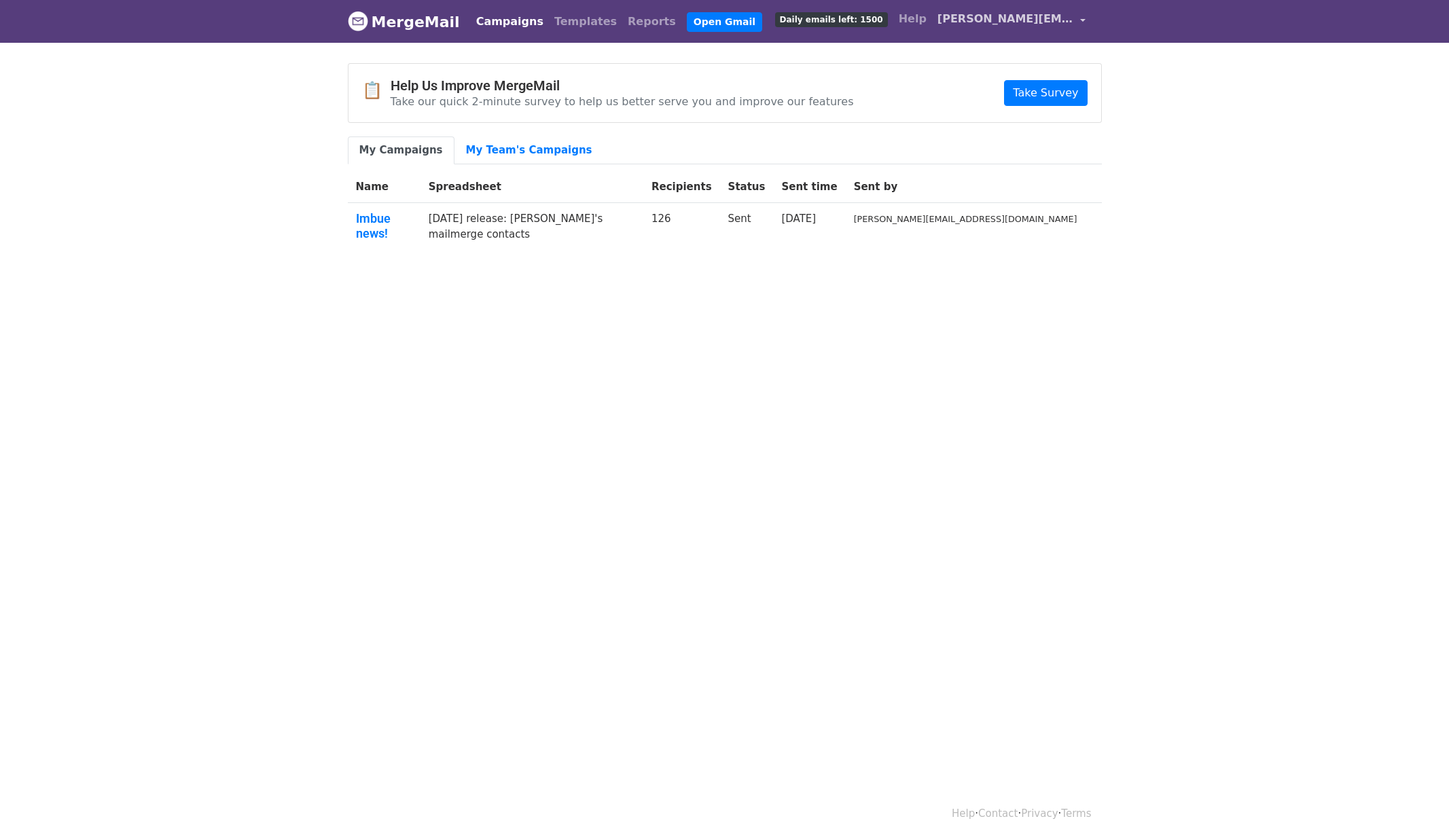
click at [1084, 21] on link "[PERSON_NAME][EMAIL_ADDRESS][DOMAIN_NAME]" at bounding box center [1012, 21] width 159 height 32
click at [1006, 54] on link "Account" at bounding box center [1017, 55] width 147 height 22
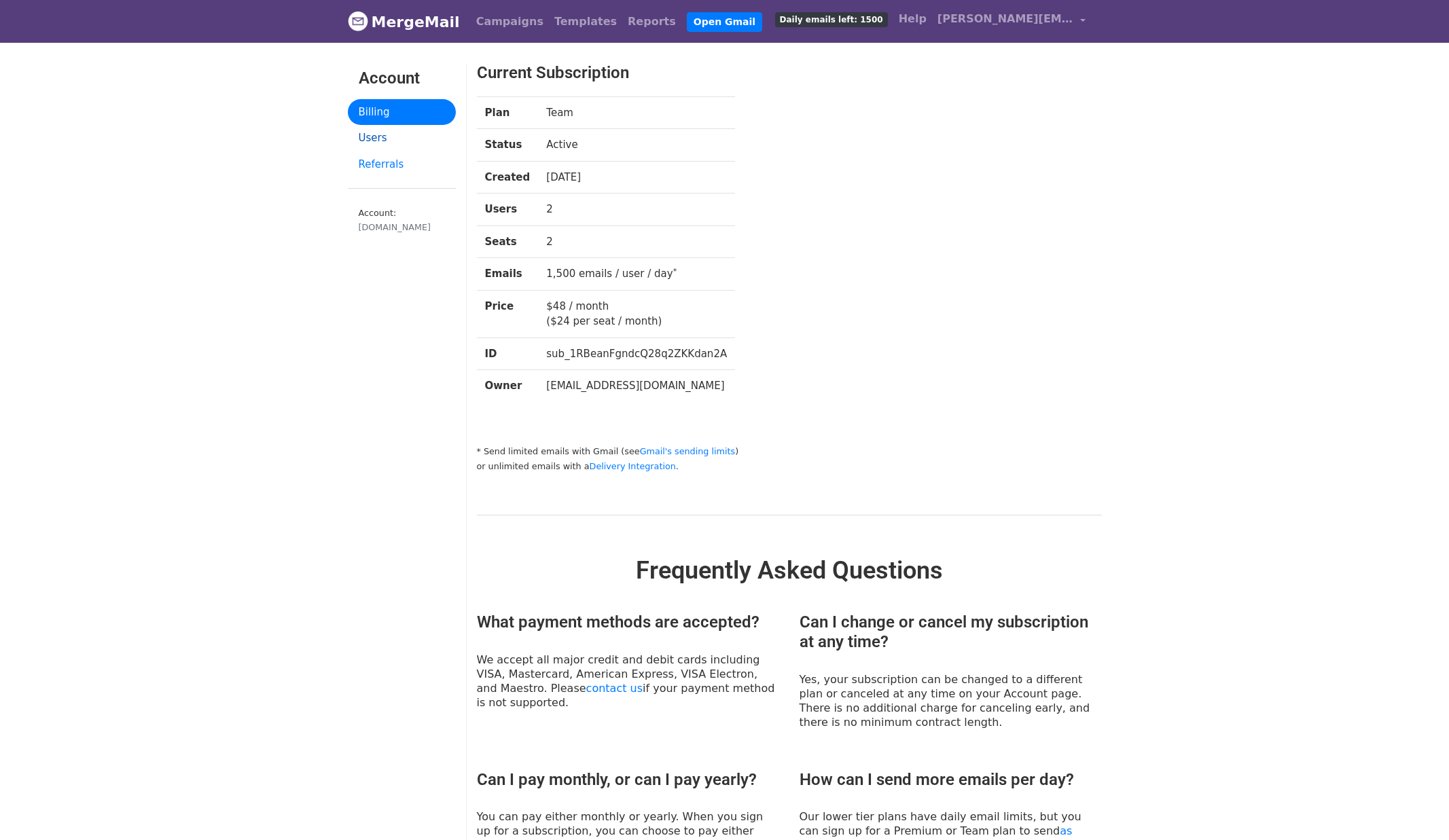
click at [382, 139] on link "Users" at bounding box center [402, 138] width 108 height 26
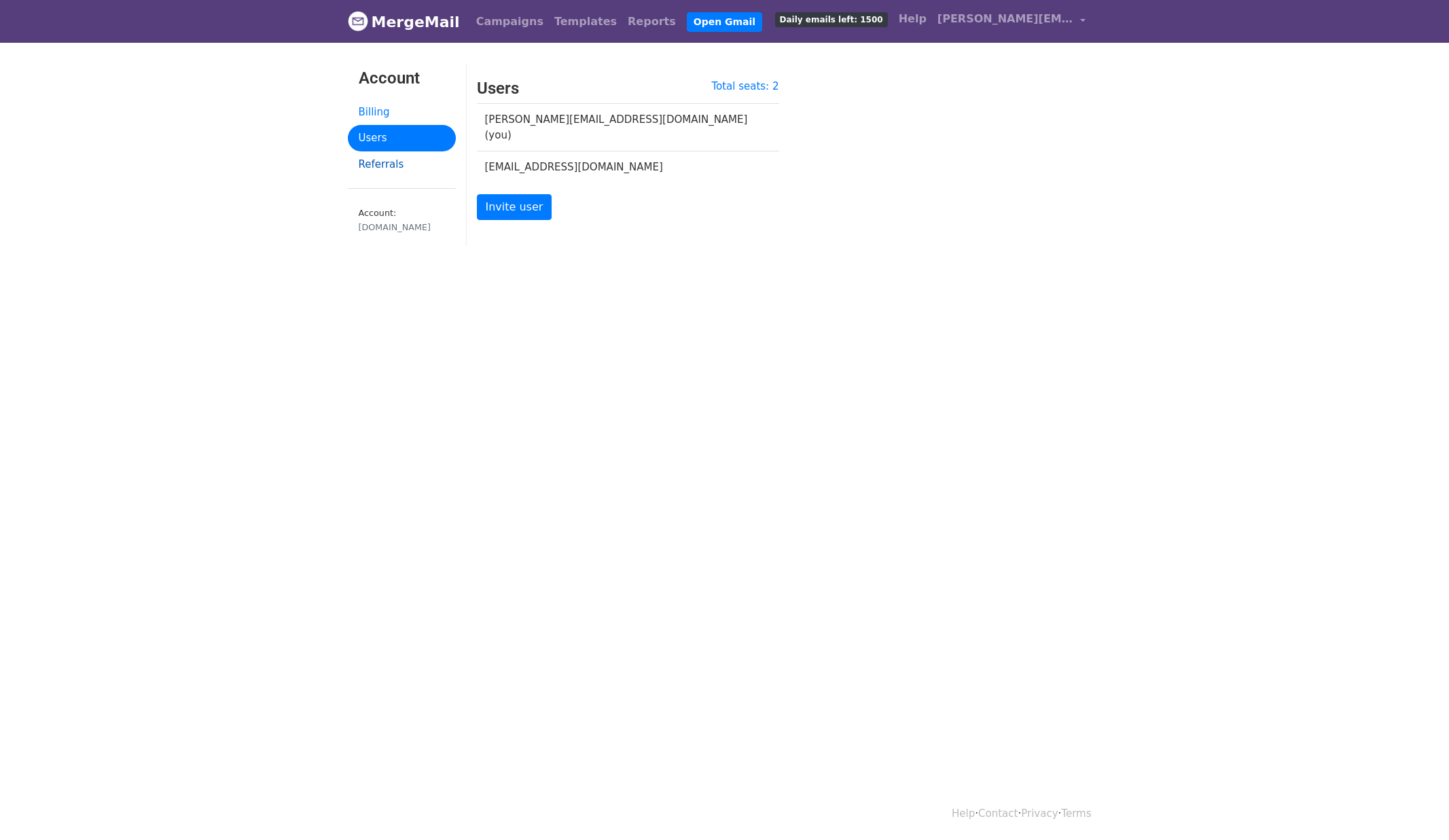
click at [385, 165] on link "Referrals" at bounding box center [402, 164] width 108 height 26
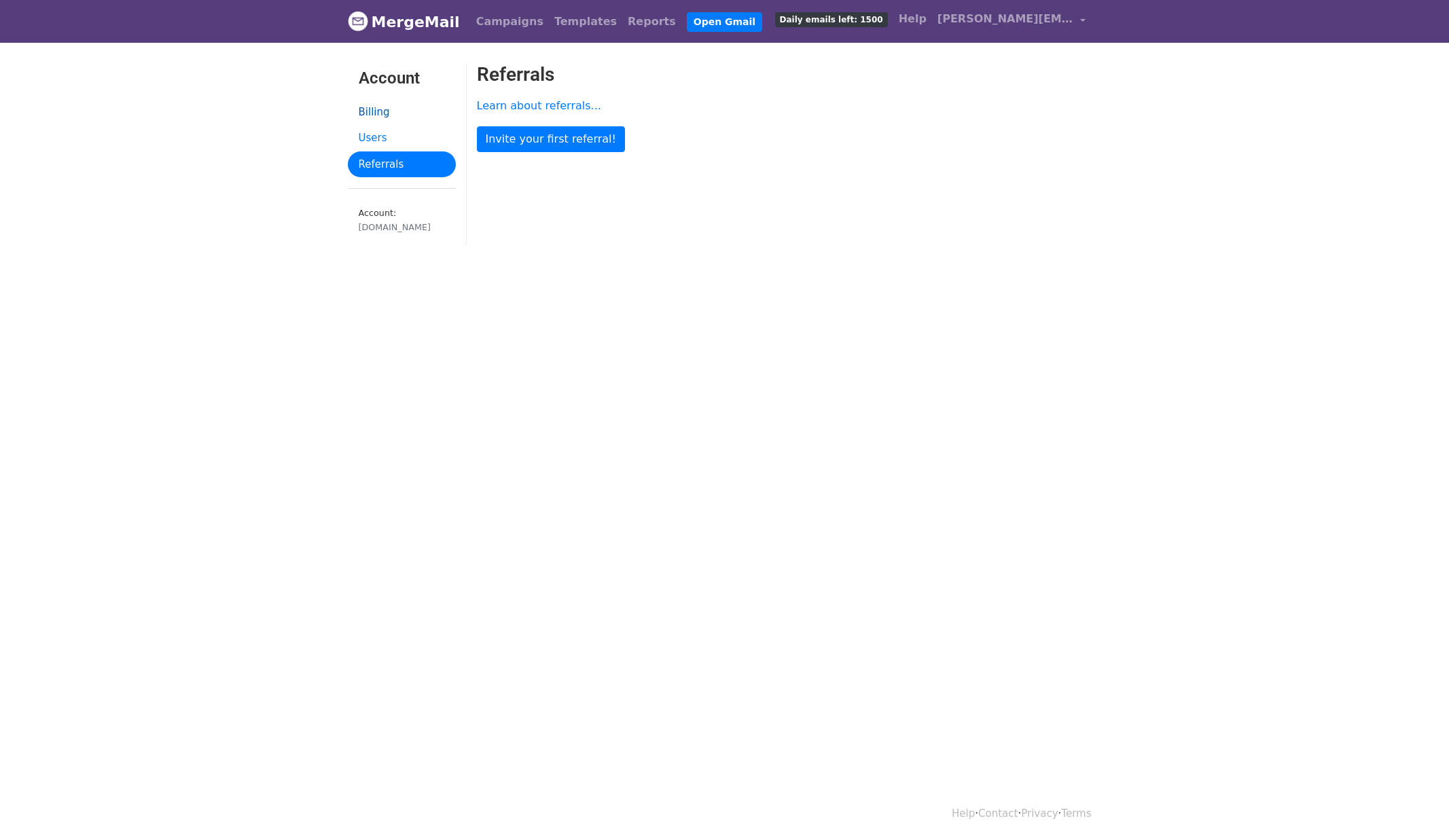
click at [370, 114] on link "Billing" at bounding box center [402, 112] width 108 height 26
